Goal: Navigation & Orientation: Understand site structure

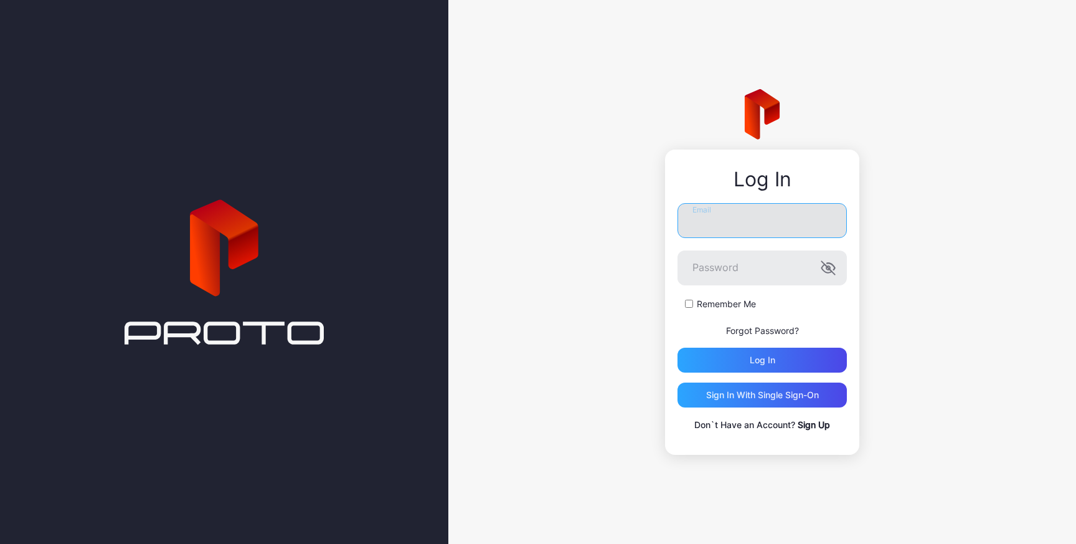
click at [745, 225] on input "Email" at bounding box center [762, 220] width 169 height 35
type input "**********"
click at [678, 348] on button "Log in" at bounding box center [762, 360] width 169 height 25
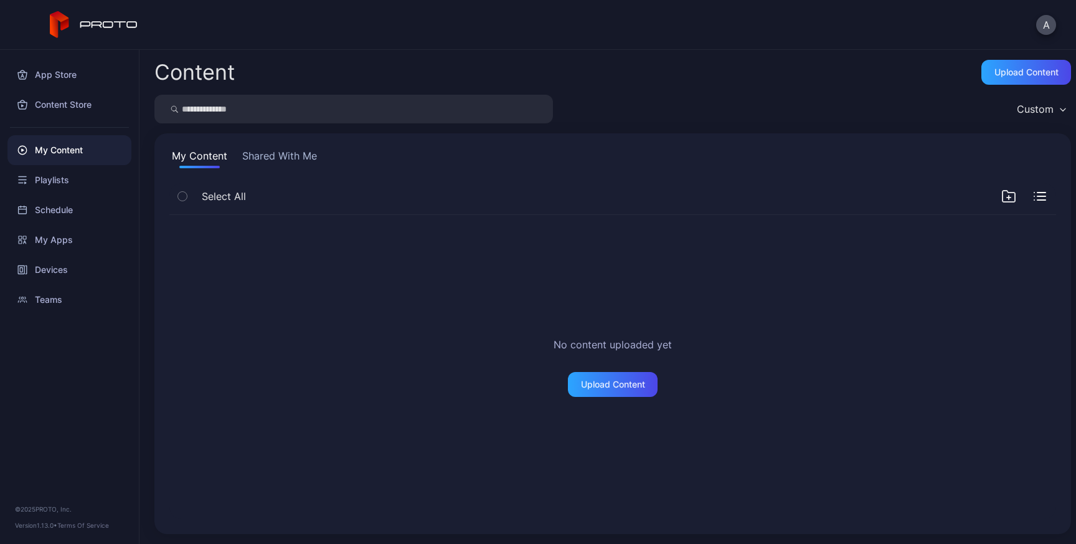
click at [259, 155] on button "Shared With Me" at bounding box center [280, 158] width 80 height 20
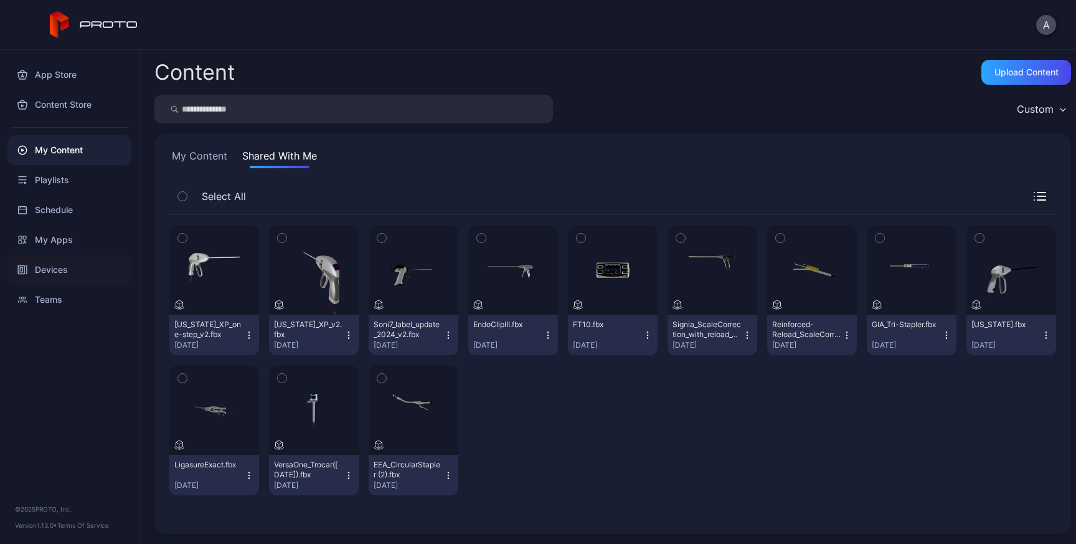
click at [70, 277] on div "Devices" at bounding box center [69, 270] width 124 height 30
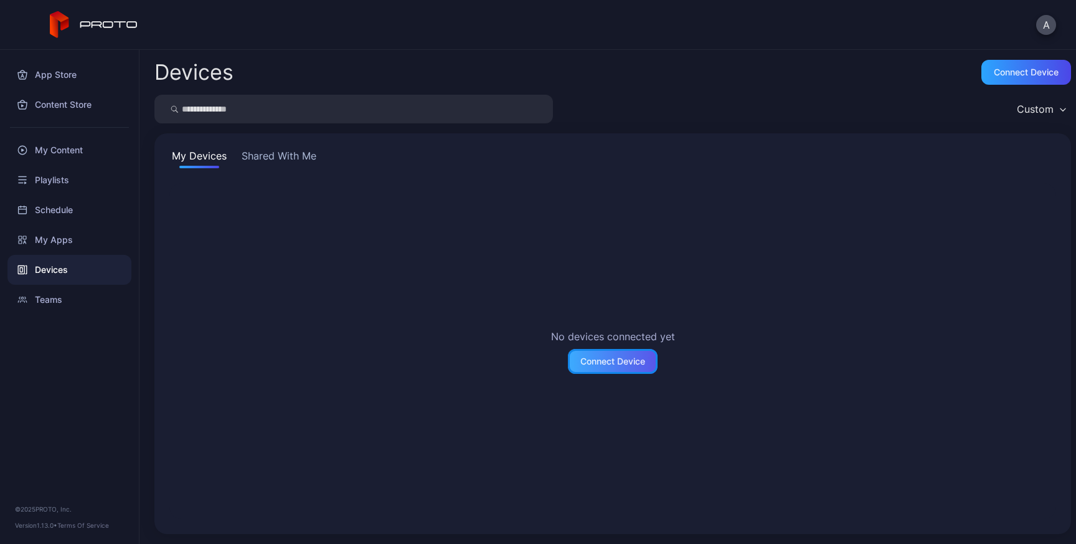
click at [612, 359] on div "Connect Device" at bounding box center [613, 361] width 65 height 10
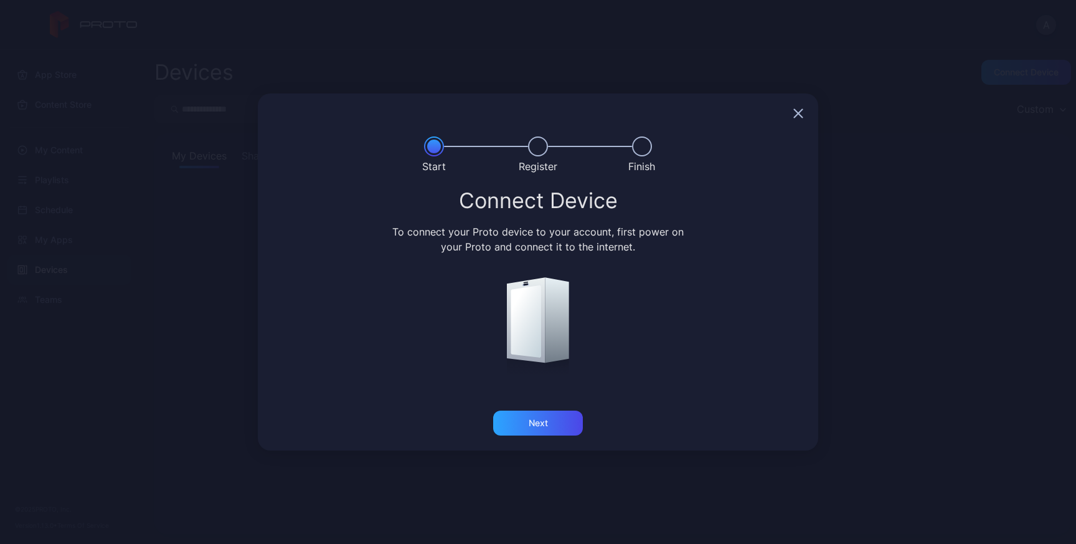
click at [796, 108] on icon "button" at bounding box center [799, 113] width 10 height 10
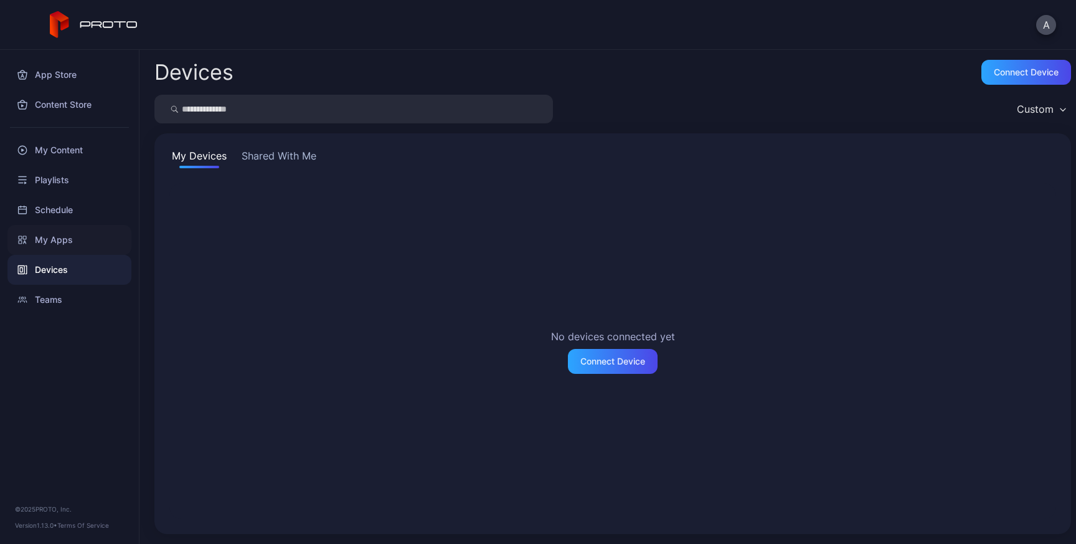
click at [47, 244] on div "My Apps" at bounding box center [69, 240] width 124 height 30
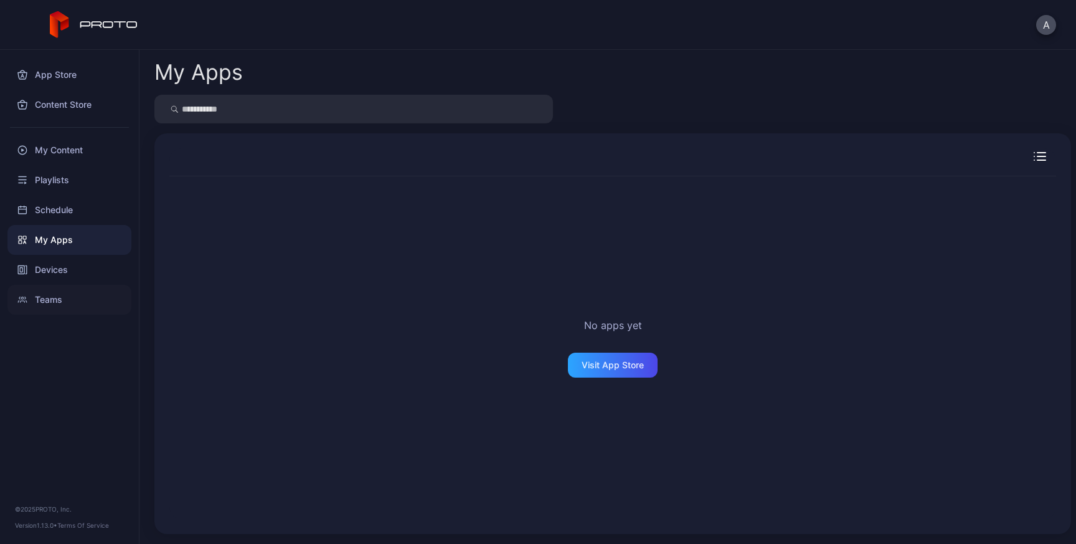
click at [62, 304] on div "Teams" at bounding box center [69, 300] width 124 height 30
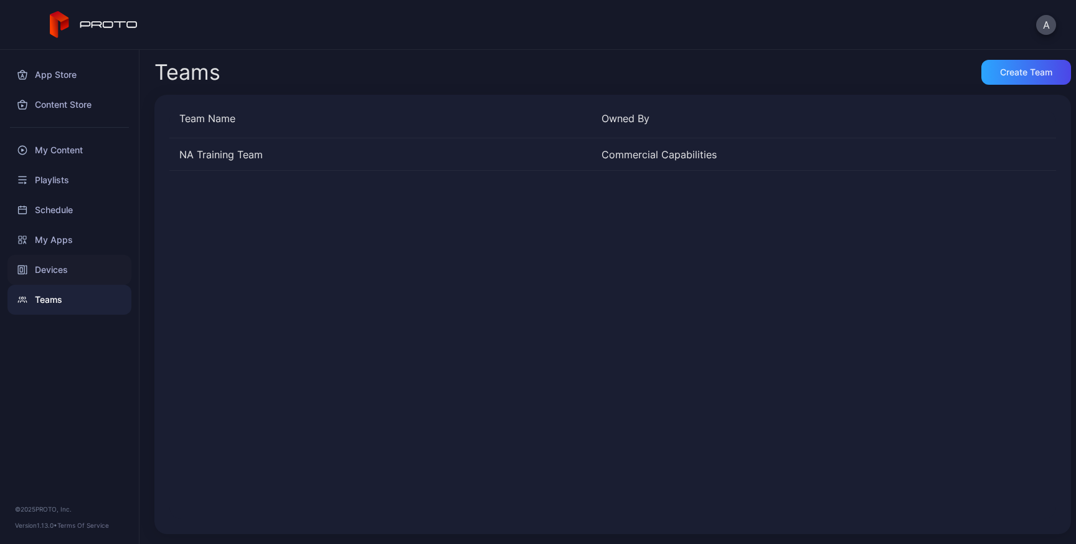
click at [69, 273] on div "Devices" at bounding box center [69, 270] width 124 height 30
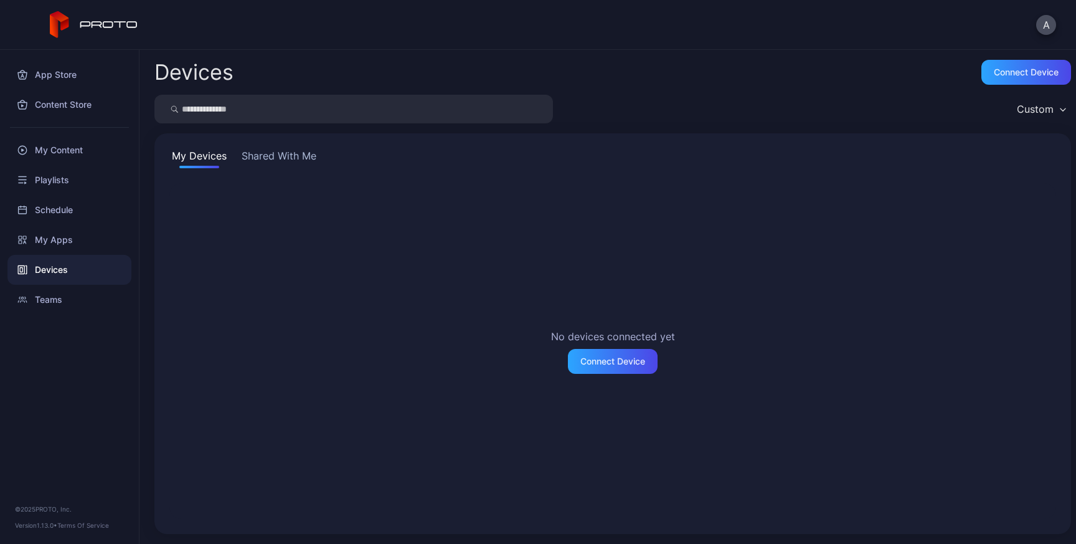
click at [273, 162] on button "Shared With Me" at bounding box center [279, 158] width 80 height 20
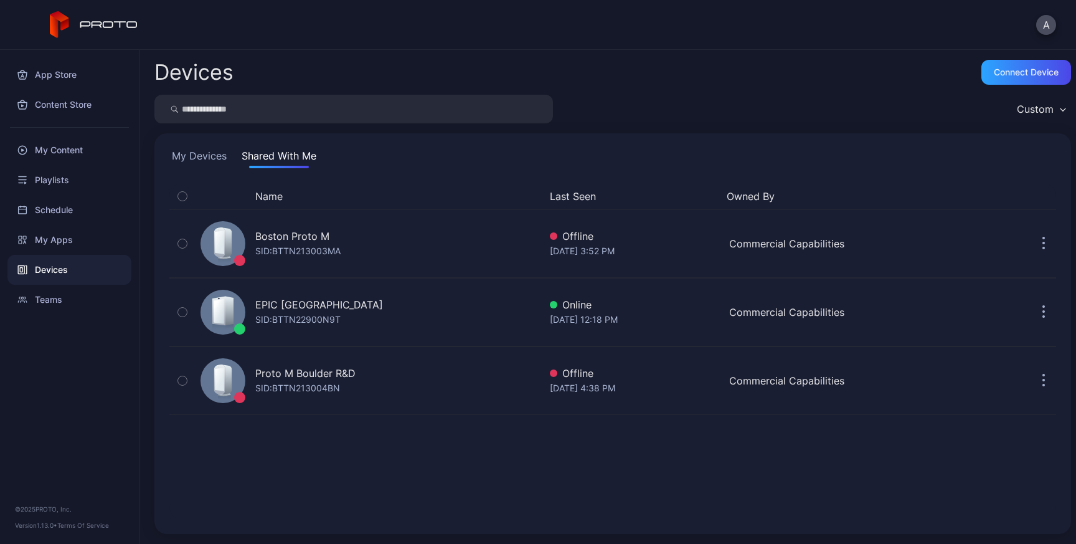
click at [194, 159] on button "My Devices" at bounding box center [199, 158] width 60 height 20
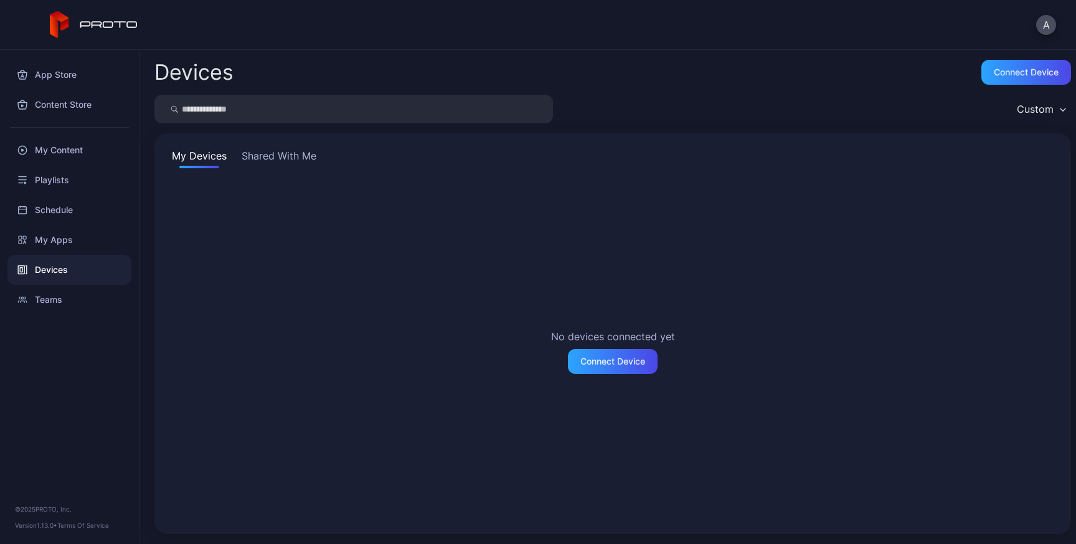
click at [283, 159] on button "Shared With Me" at bounding box center [279, 158] width 80 height 20
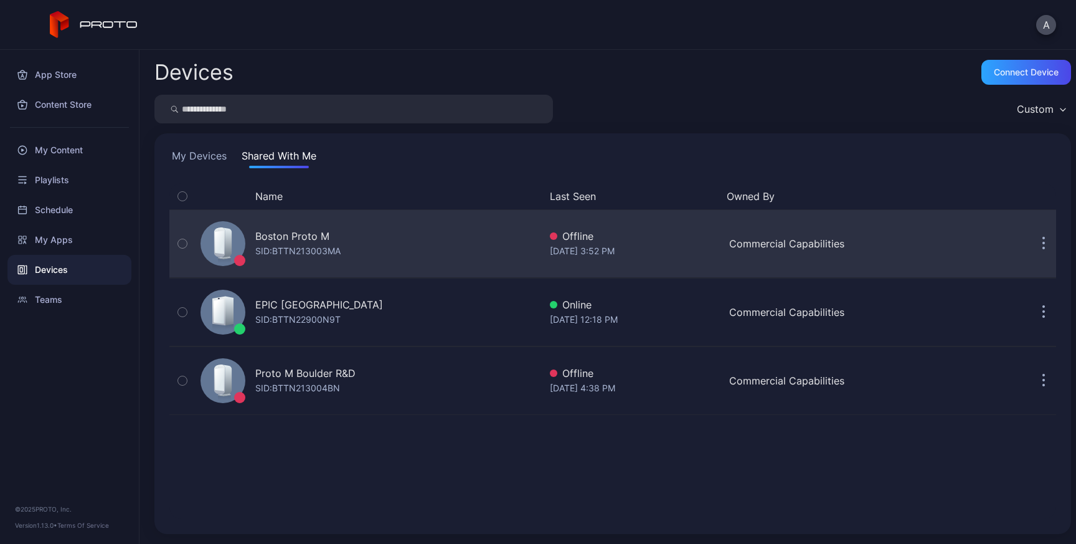
click at [180, 245] on icon "button" at bounding box center [182, 244] width 9 height 14
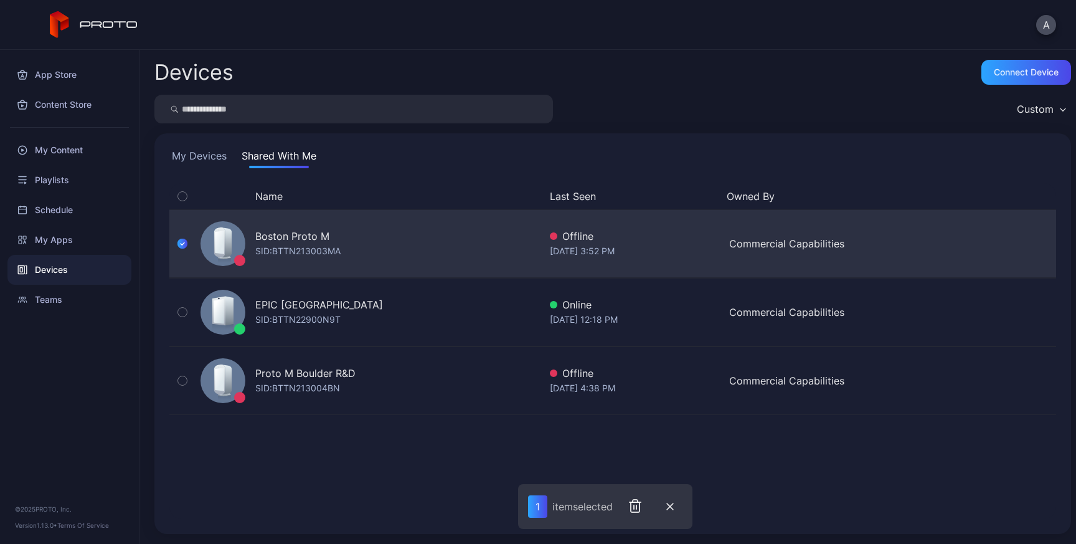
click at [180, 245] on icon "button" at bounding box center [183, 244] width 10 height 14
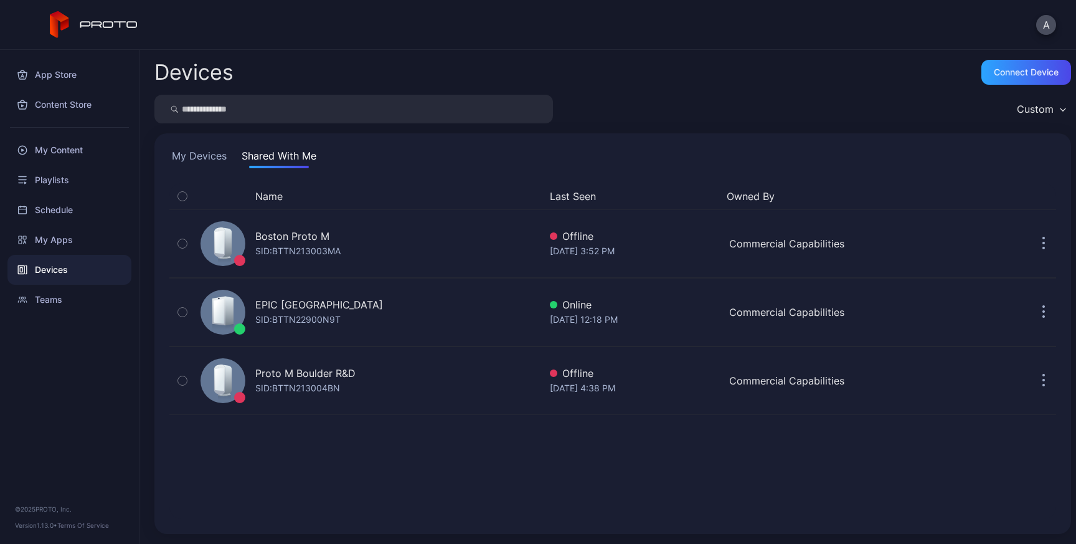
click at [720, 60] on div "Devices Connect device" at bounding box center [612, 72] width 917 height 25
